Goal: Check status: Check status

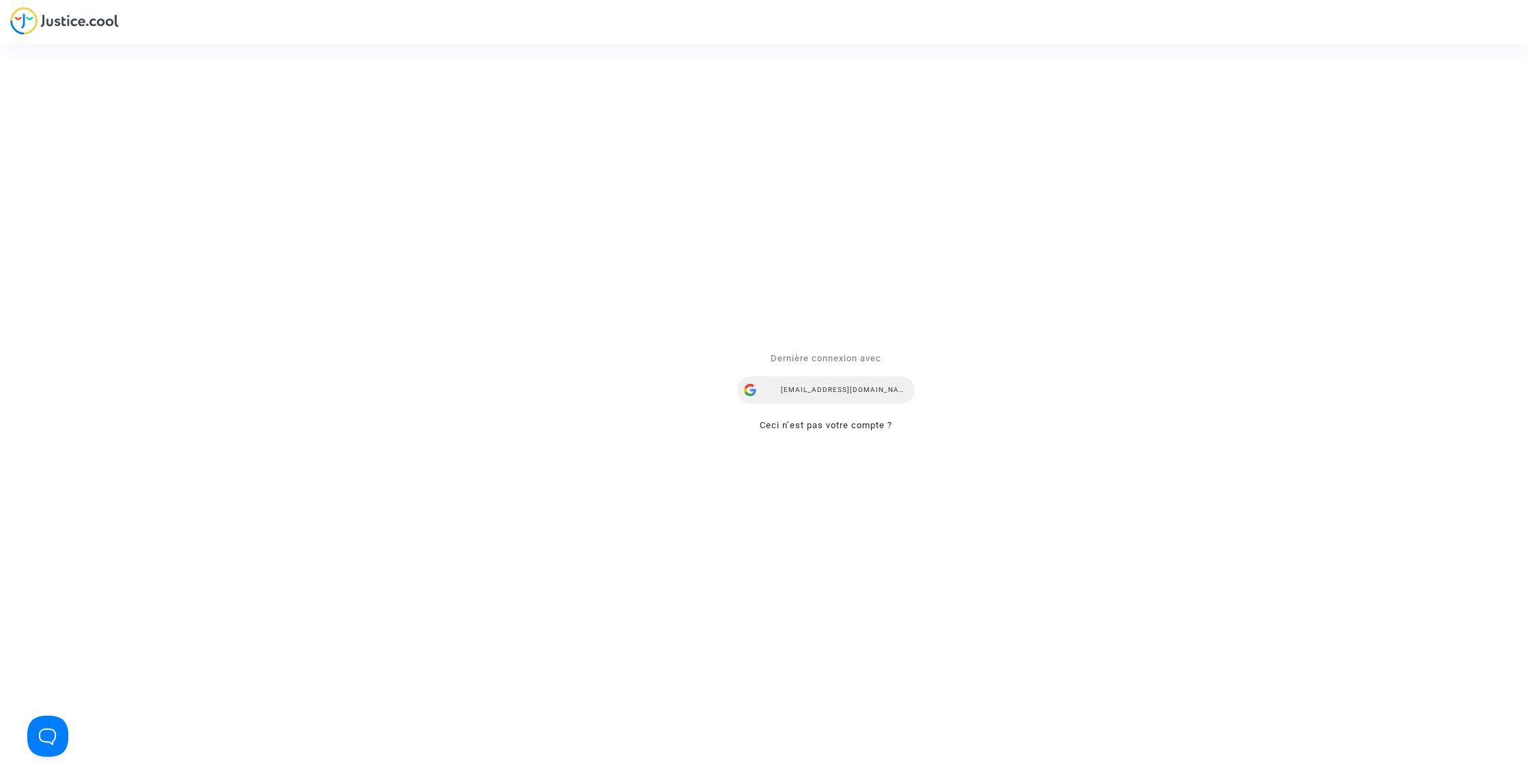
click at [878, 385] on div "[EMAIL_ADDRESS][DOMAIN_NAME]" at bounding box center [826, 390] width 177 height 27
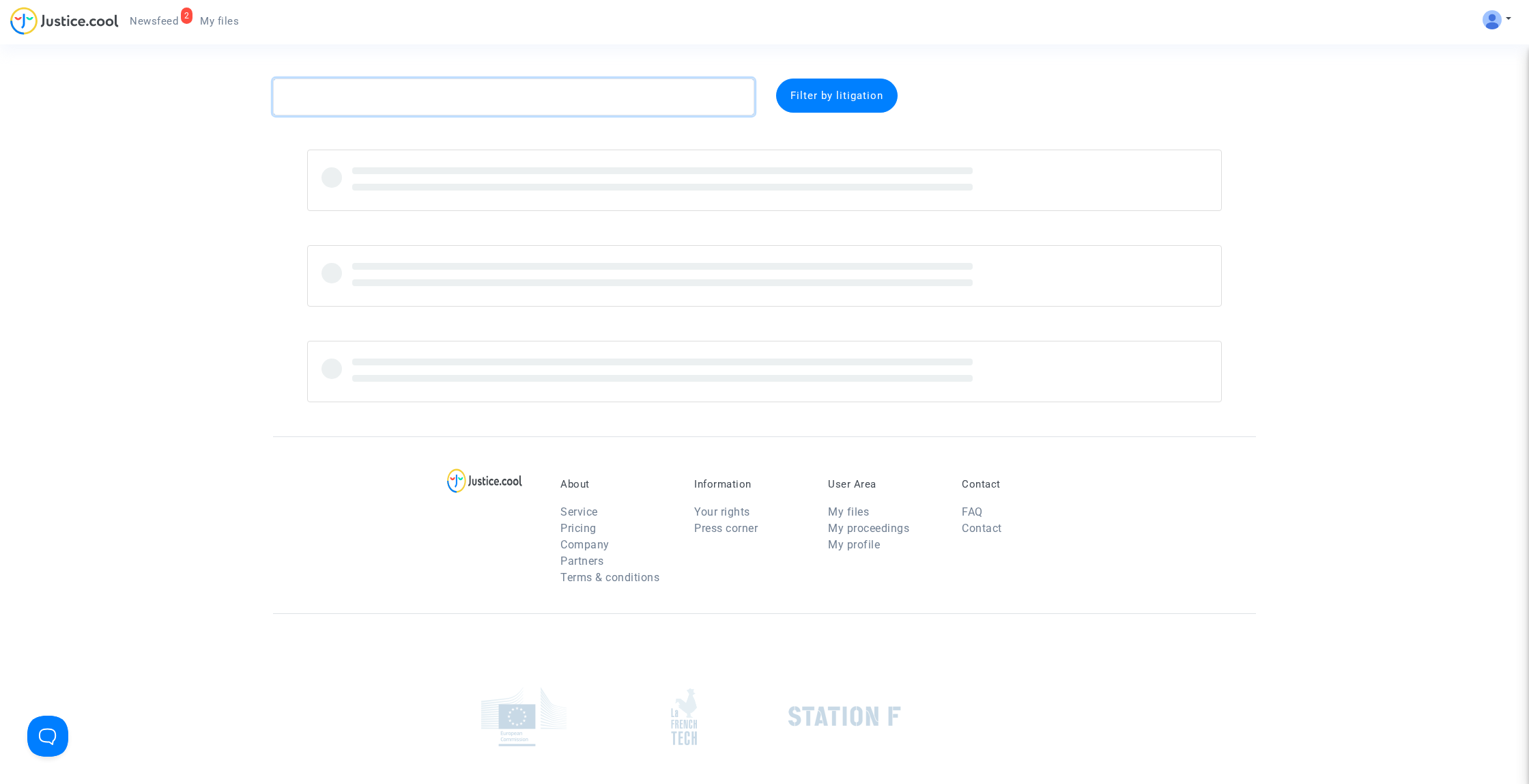
click at [596, 92] on textarea at bounding box center [514, 97] width 481 height 37
paste textarea "Dallemagne"
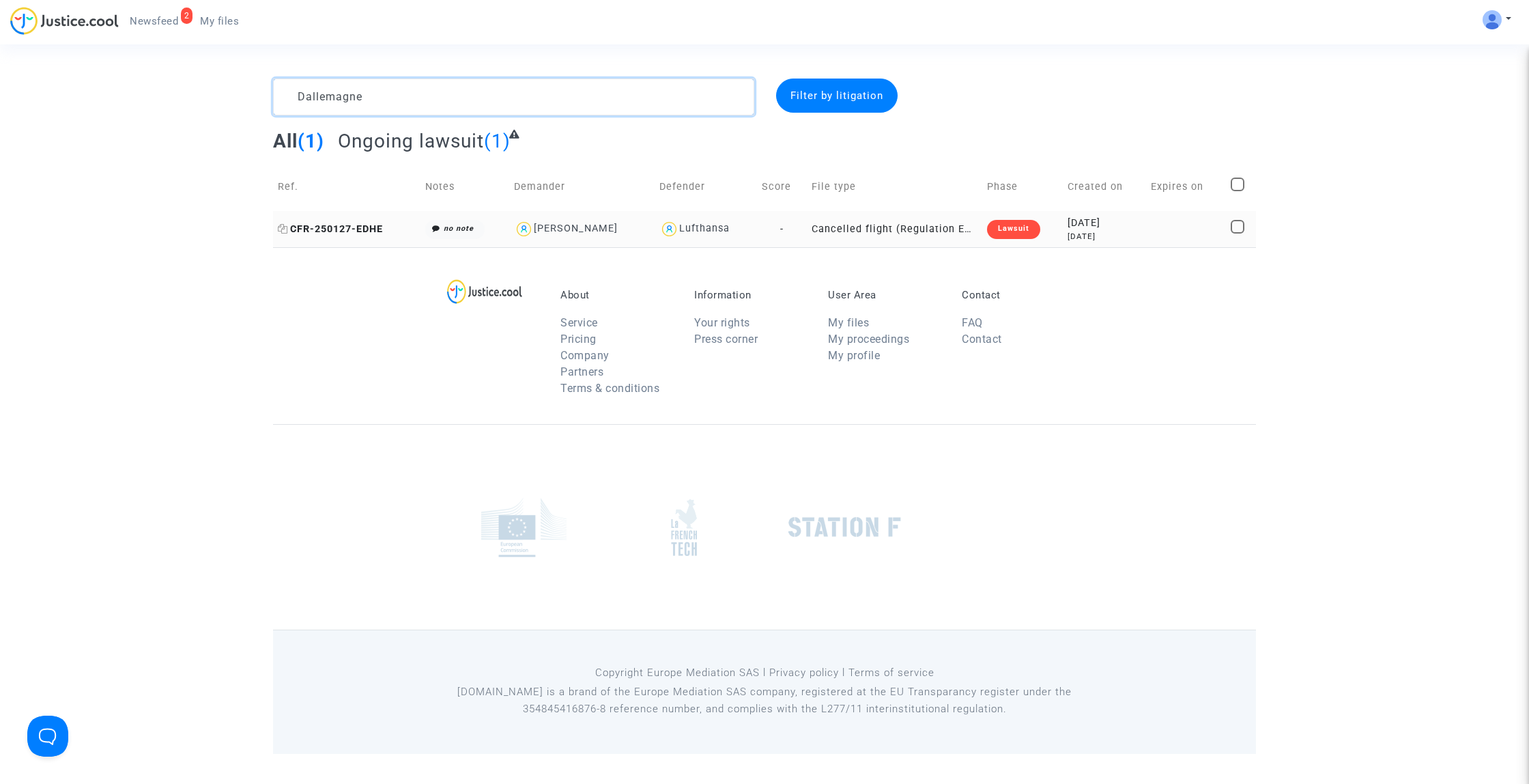
type textarea "Dallemagne"
click at [371, 229] on span "CFR-250127-EDHE" at bounding box center [331, 229] width 105 height 11
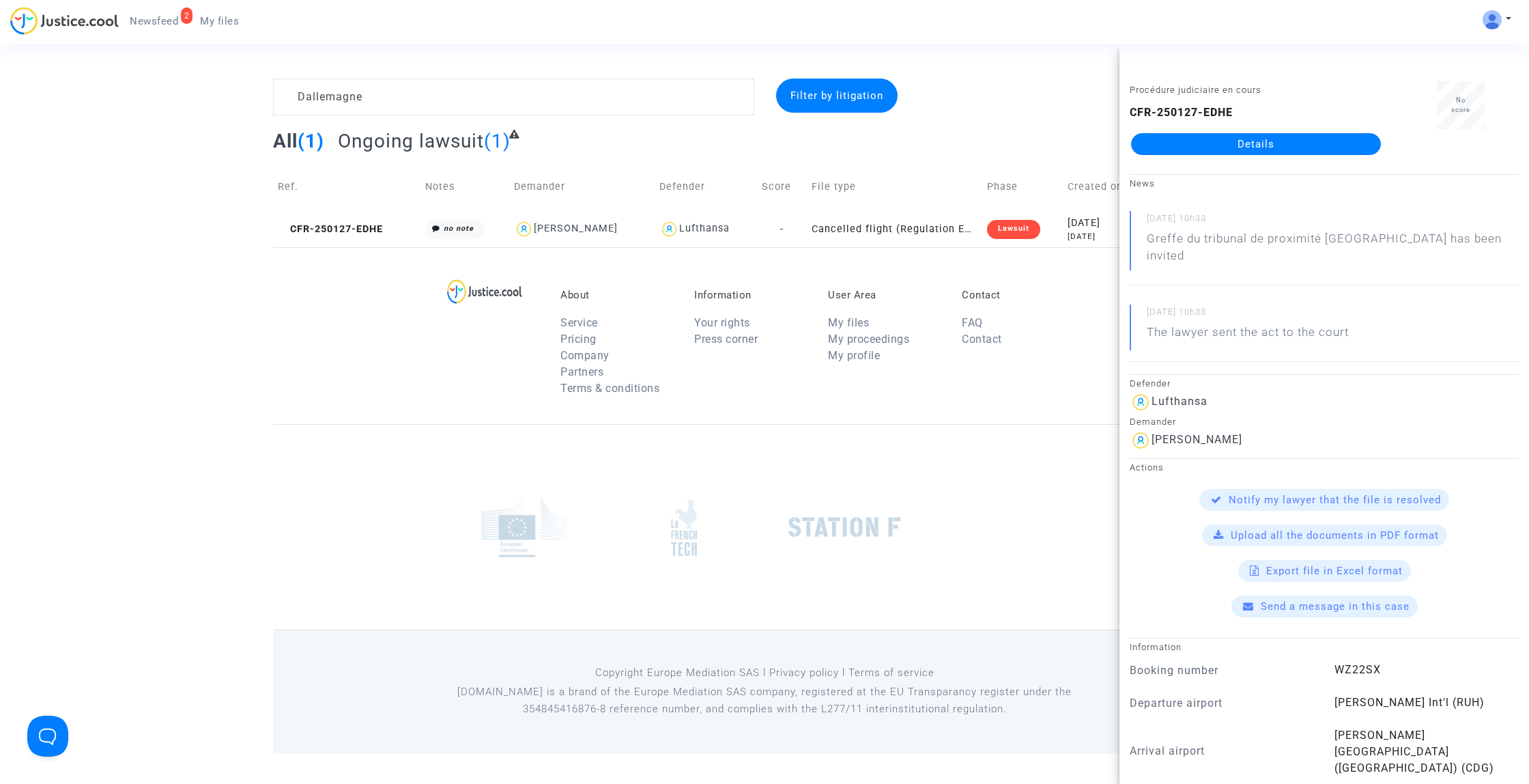
click at [1201, 148] on link "Details" at bounding box center [1256, 144] width 250 height 22
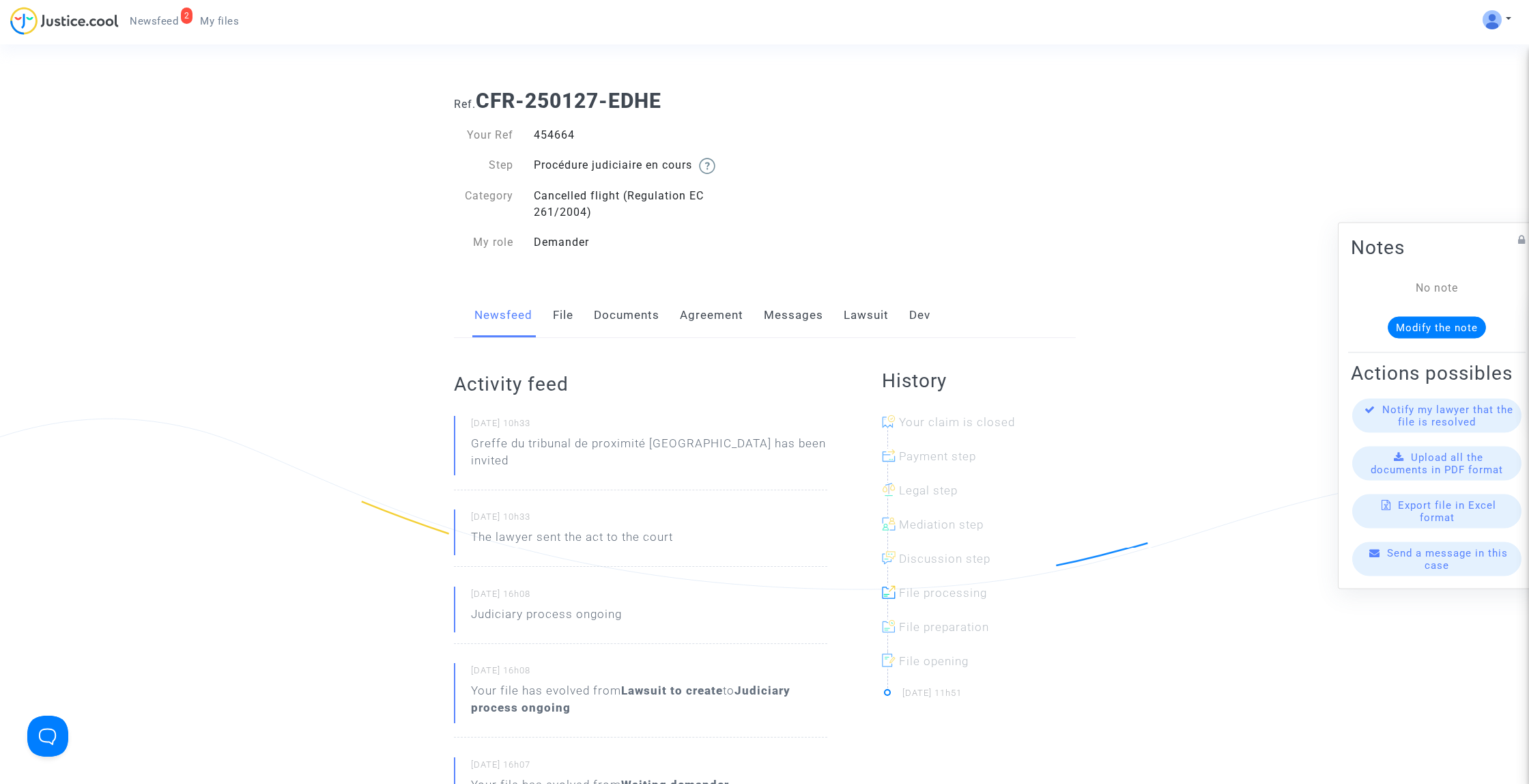
click at [864, 316] on link "Lawsuit" at bounding box center [866, 316] width 45 height 45
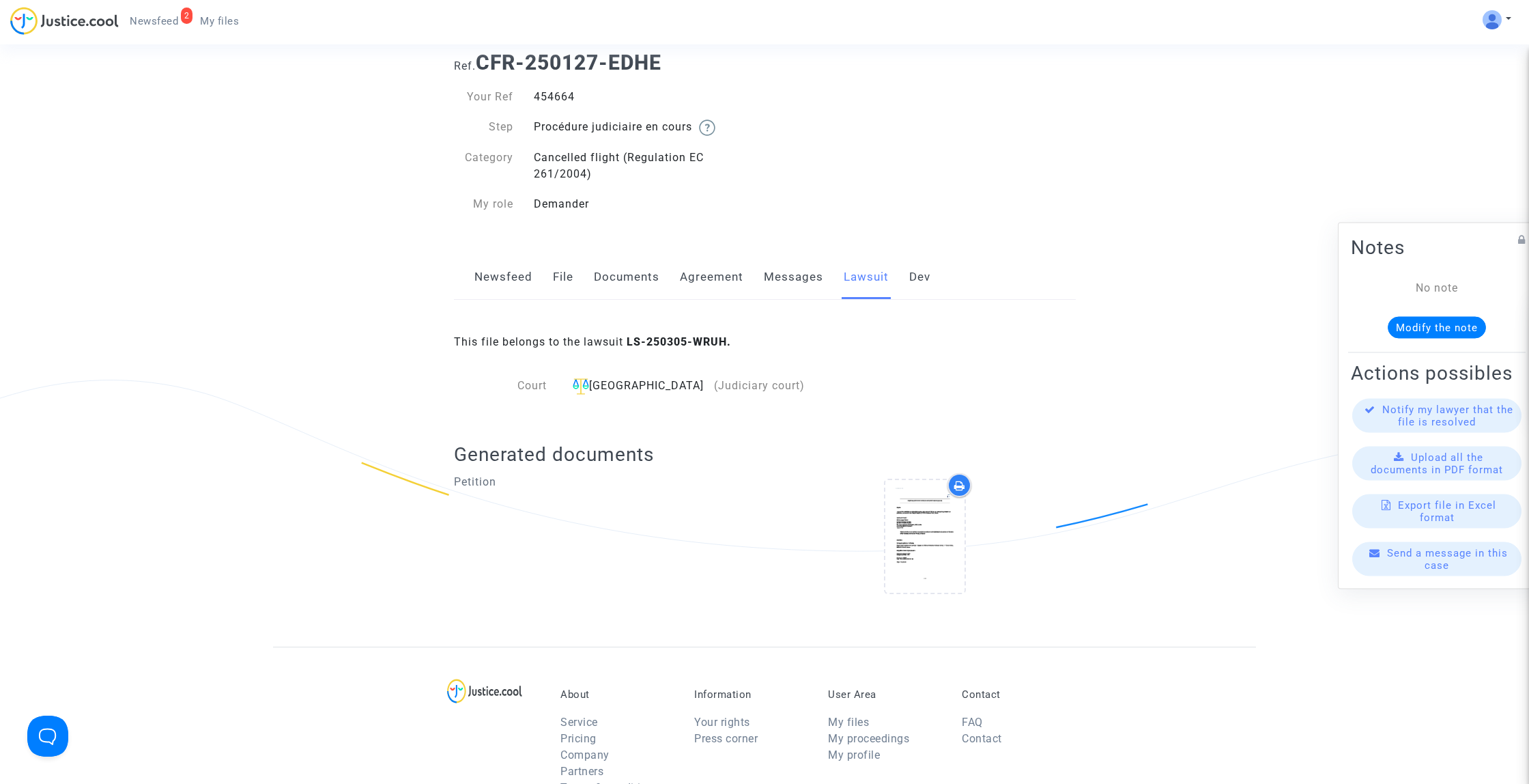
scroll to position [62, 0]
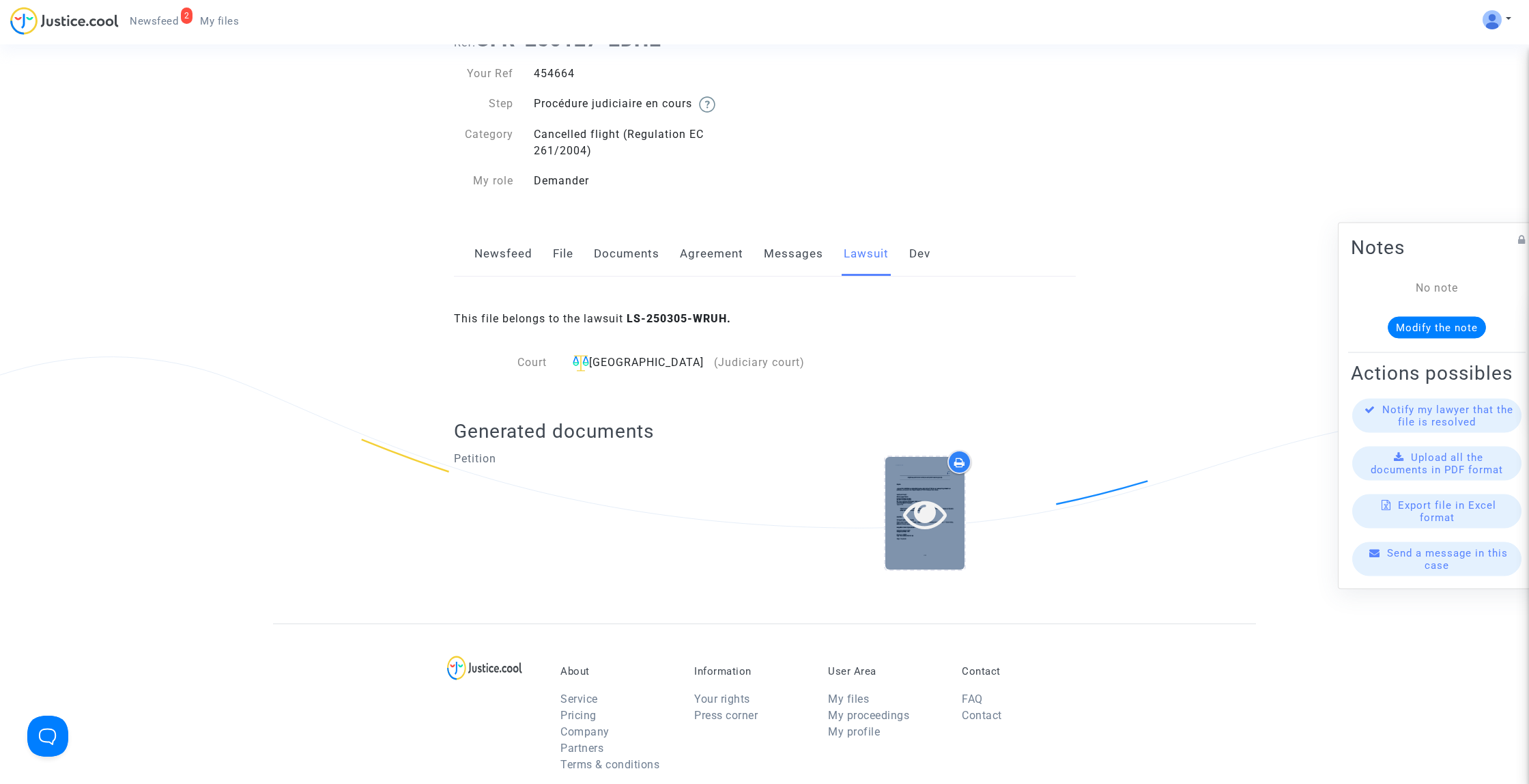
click at [917, 498] on icon at bounding box center [925, 514] width 45 height 44
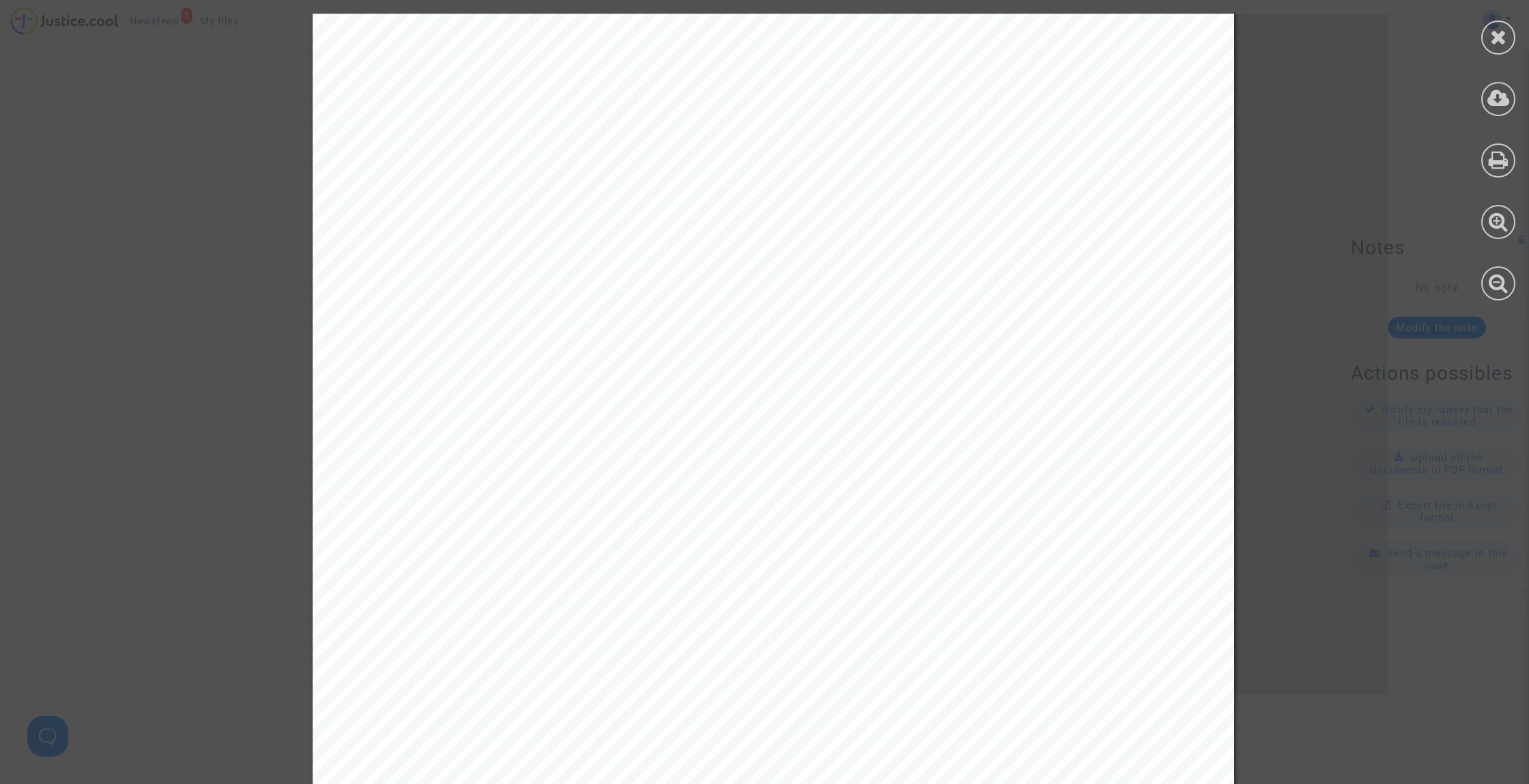
scroll to position [443, 0]
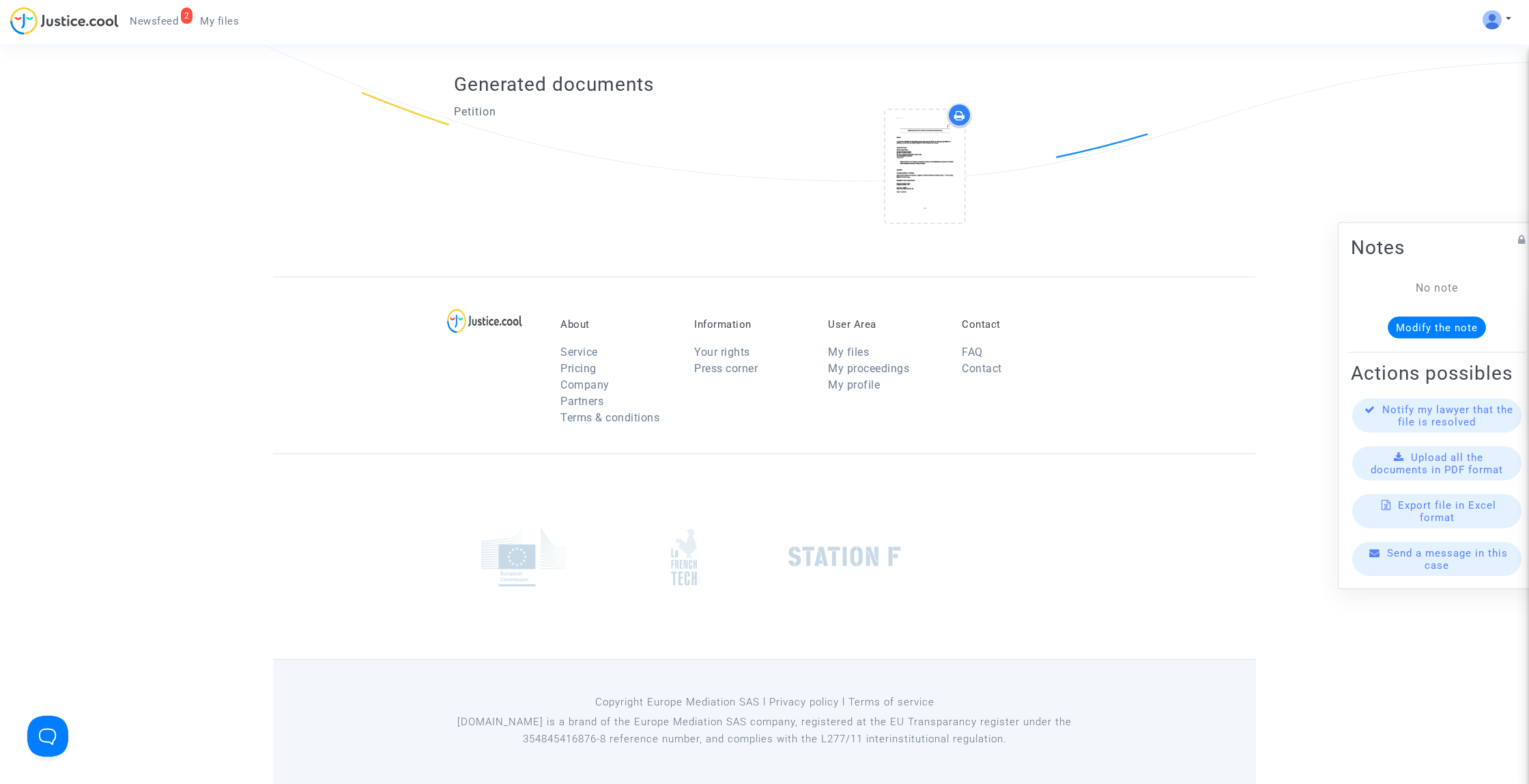
scroll to position [165, 0]
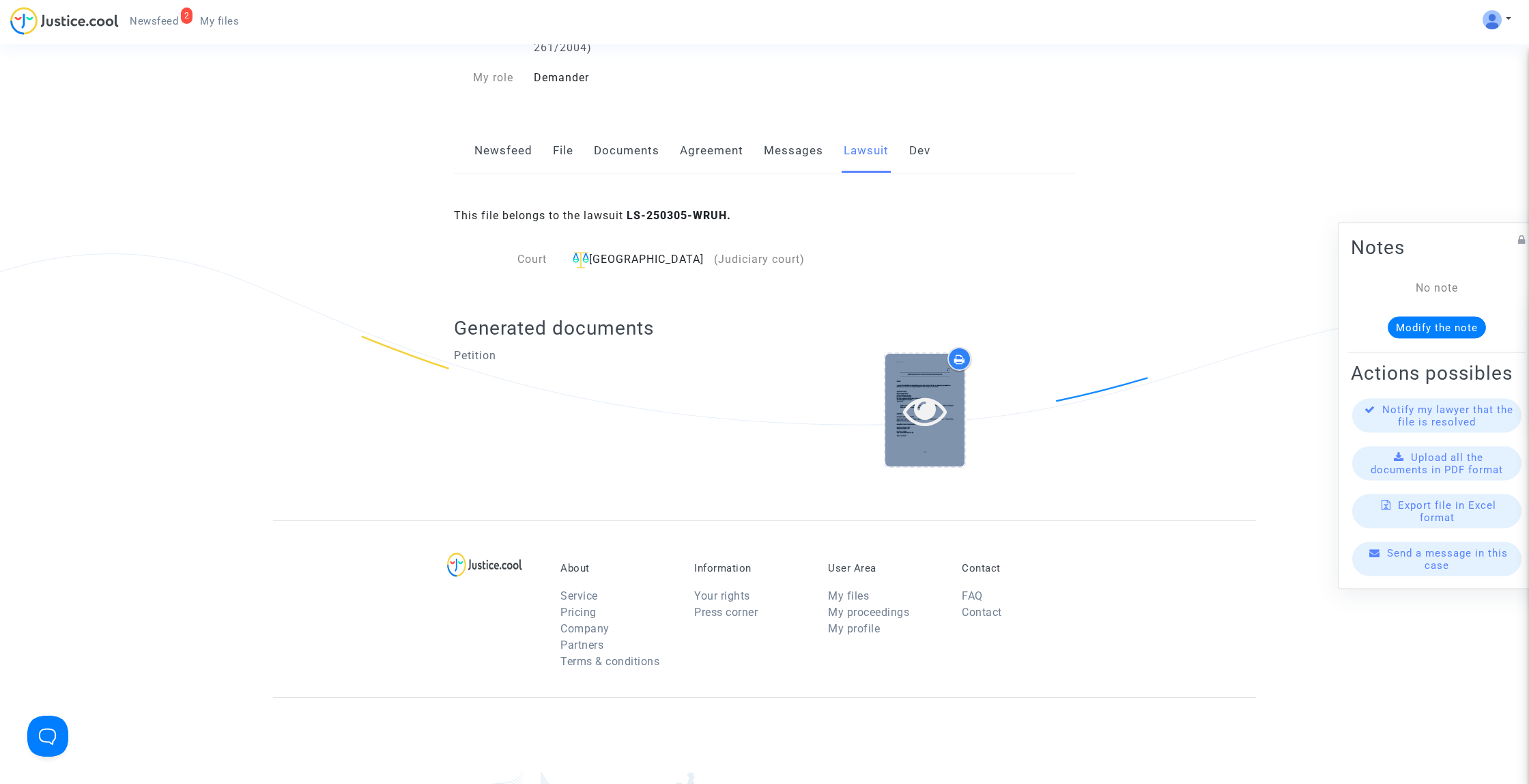
click at [924, 410] on icon at bounding box center [925, 411] width 45 height 44
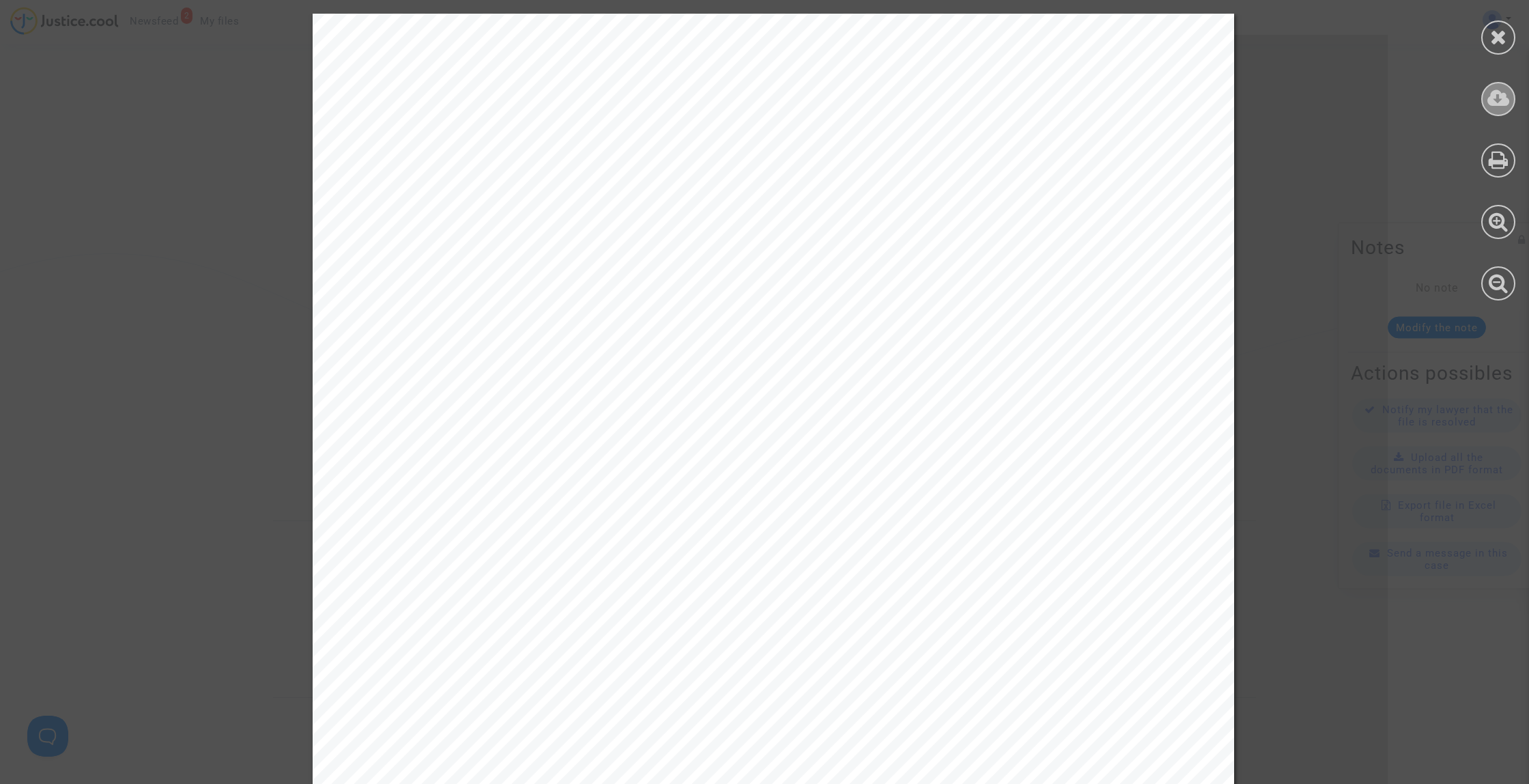
click at [1511, 104] on div at bounding box center [1498, 99] width 34 height 34
click at [1503, 42] on icon at bounding box center [1499, 37] width 17 height 21
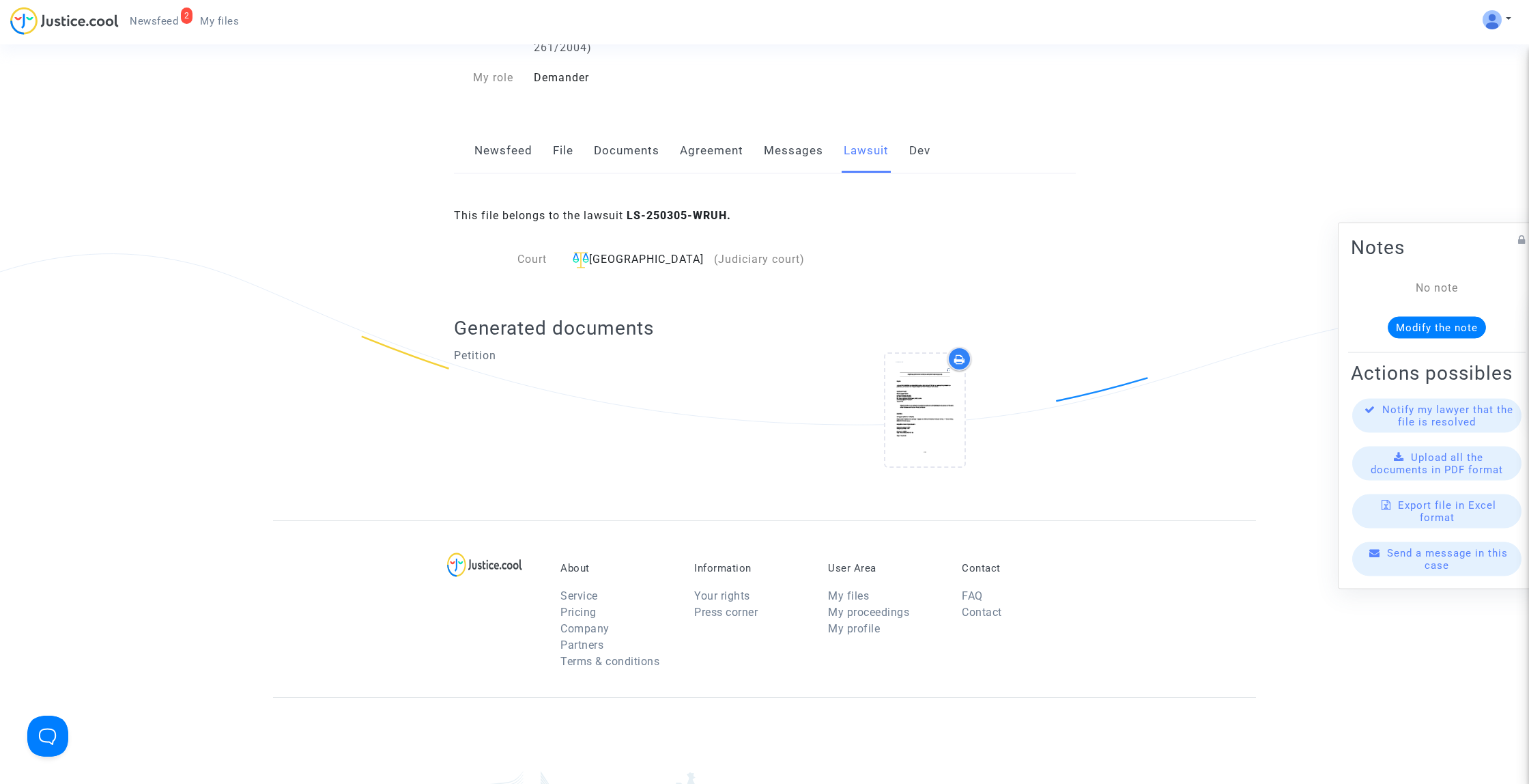
scroll to position [0, 0]
